Goal: Transaction & Acquisition: Purchase product/service

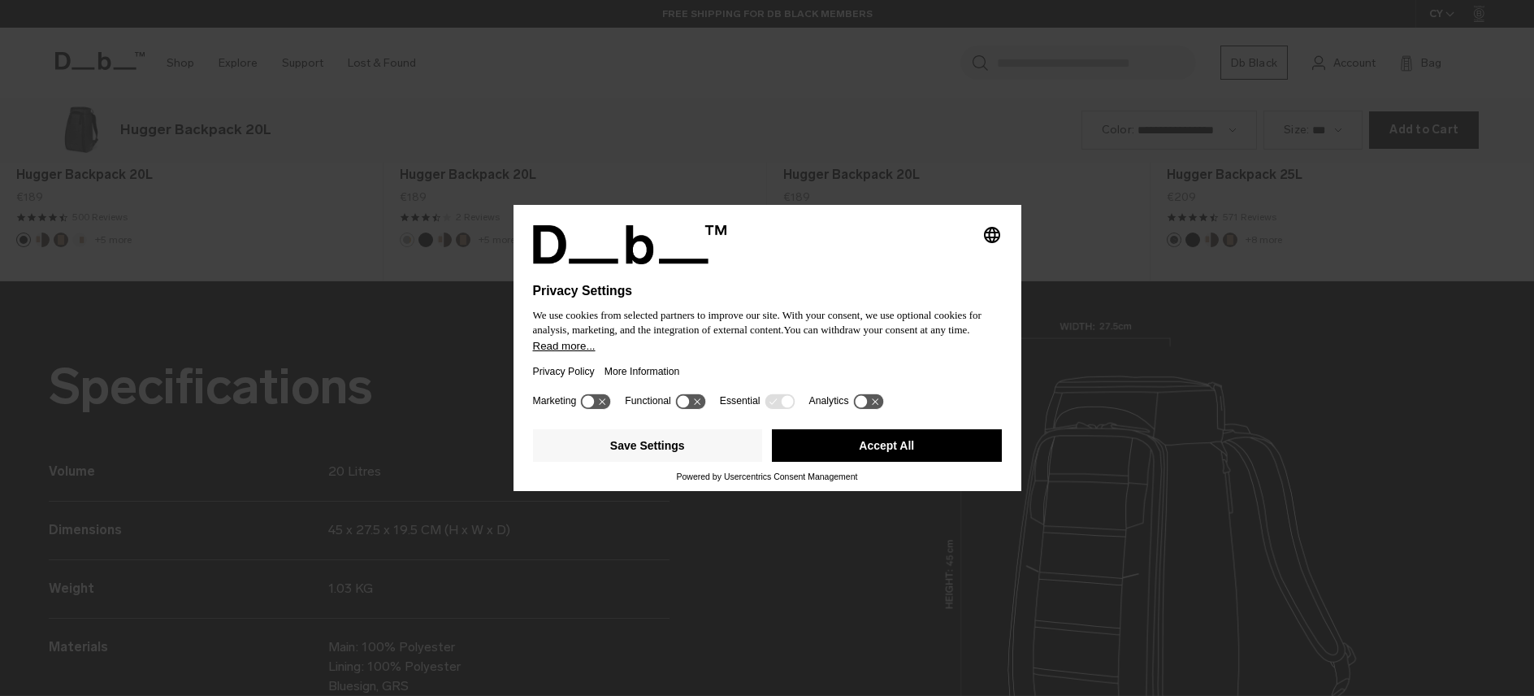
scroll to position [2087, 0]
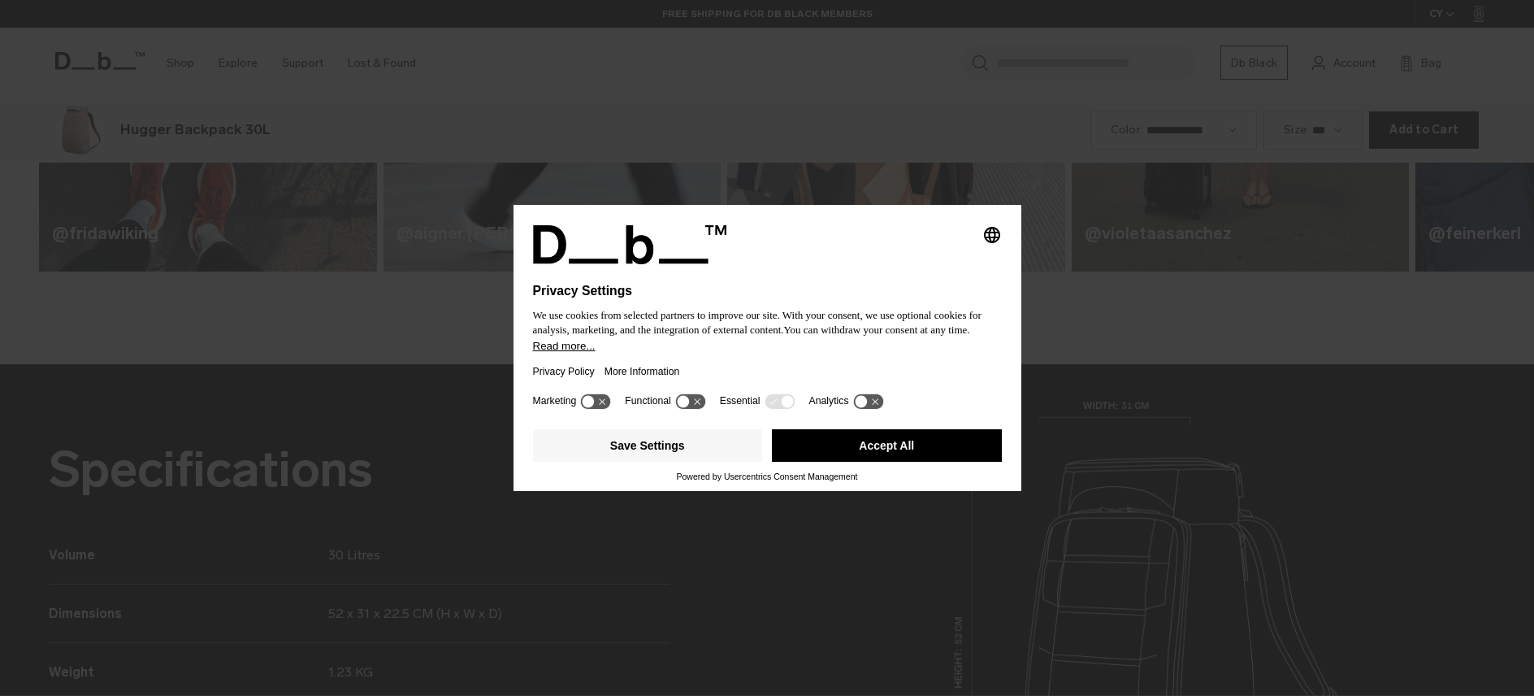
scroll to position [2087, 0]
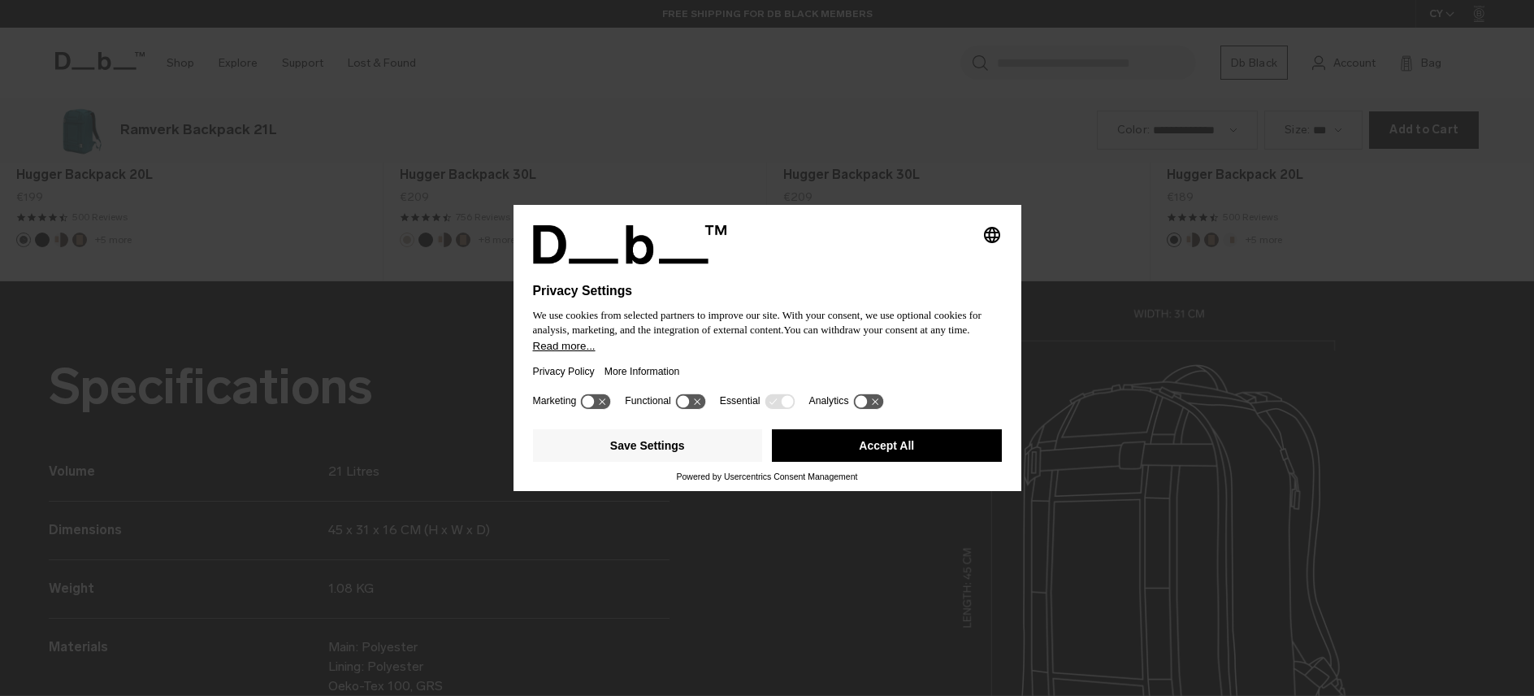
scroll to position [2087, 0]
